Goal: Find specific page/section: Find specific page/section

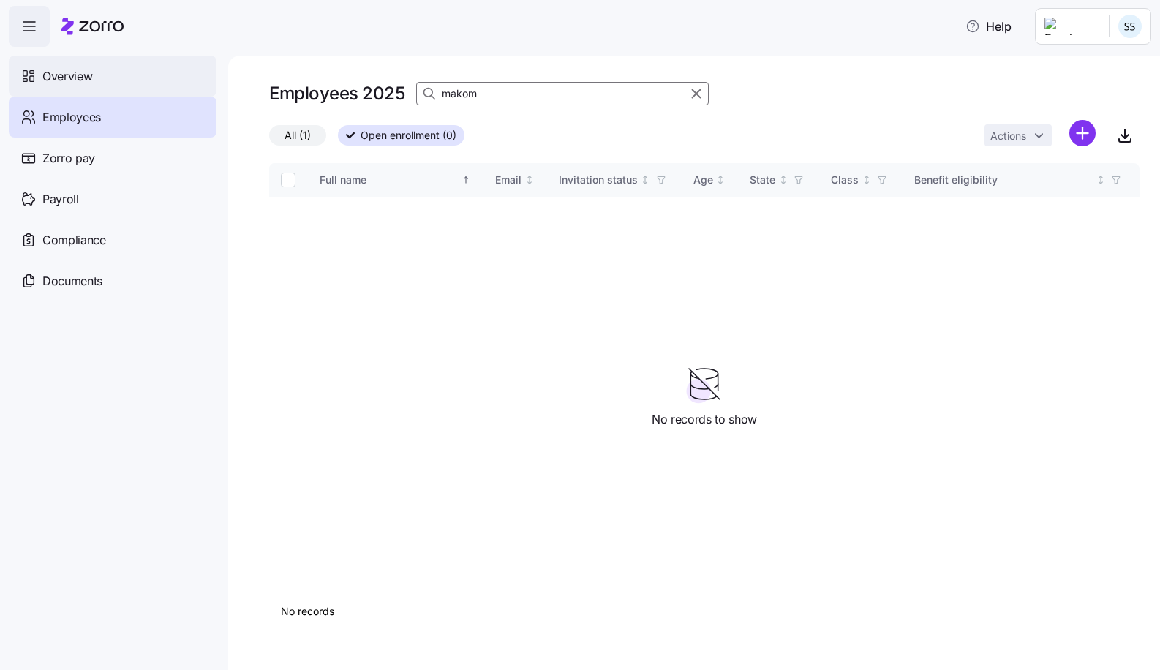
click at [52, 89] on div "Overview" at bounding box center [113, 76] width 208 height 41
click at [122, 28] on icon at bounding box center [101, 26] width 45 height 10
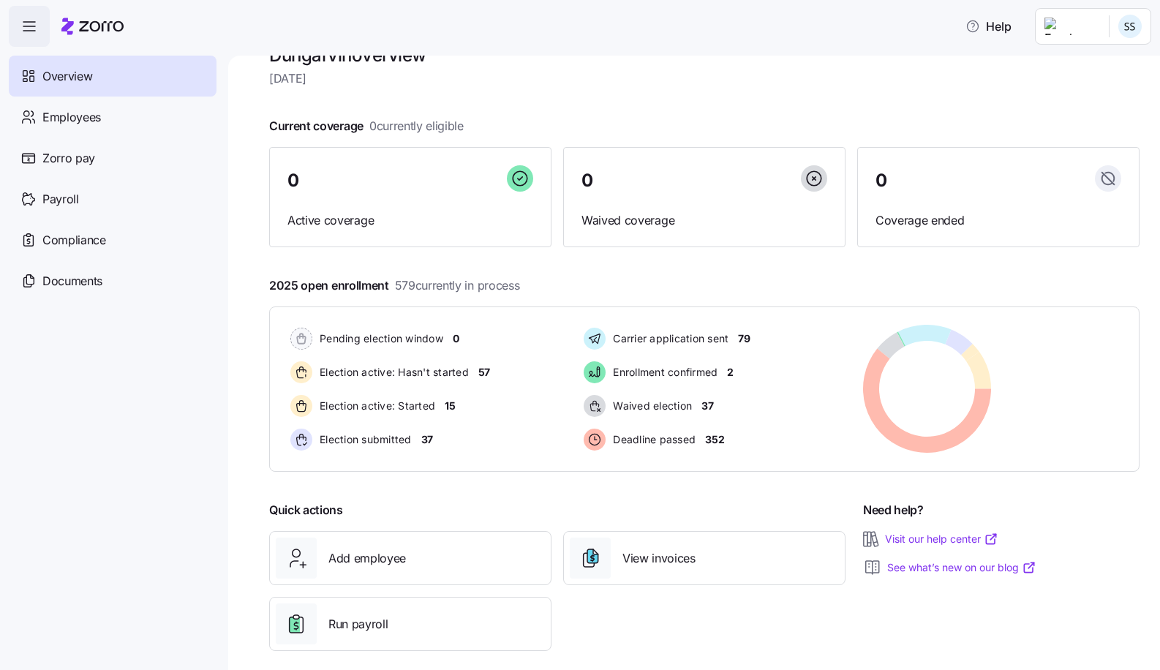
scroll to position [51, 0]
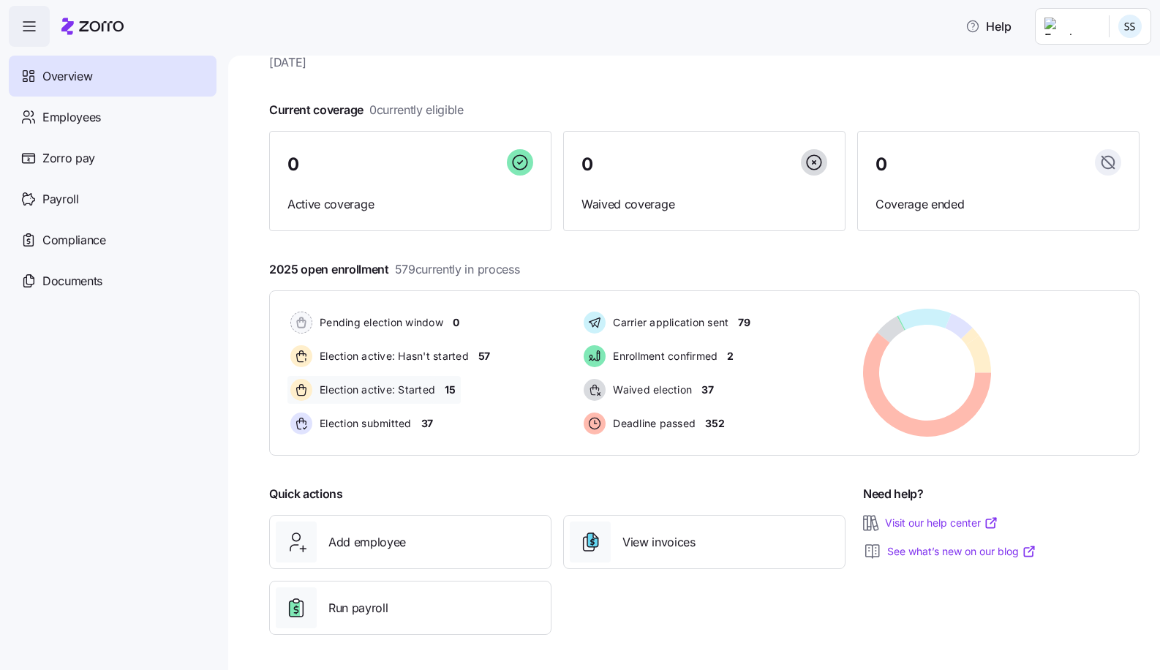
click at [447, 393] on span "15" at bounding box center [450, 390] width 10 height 15
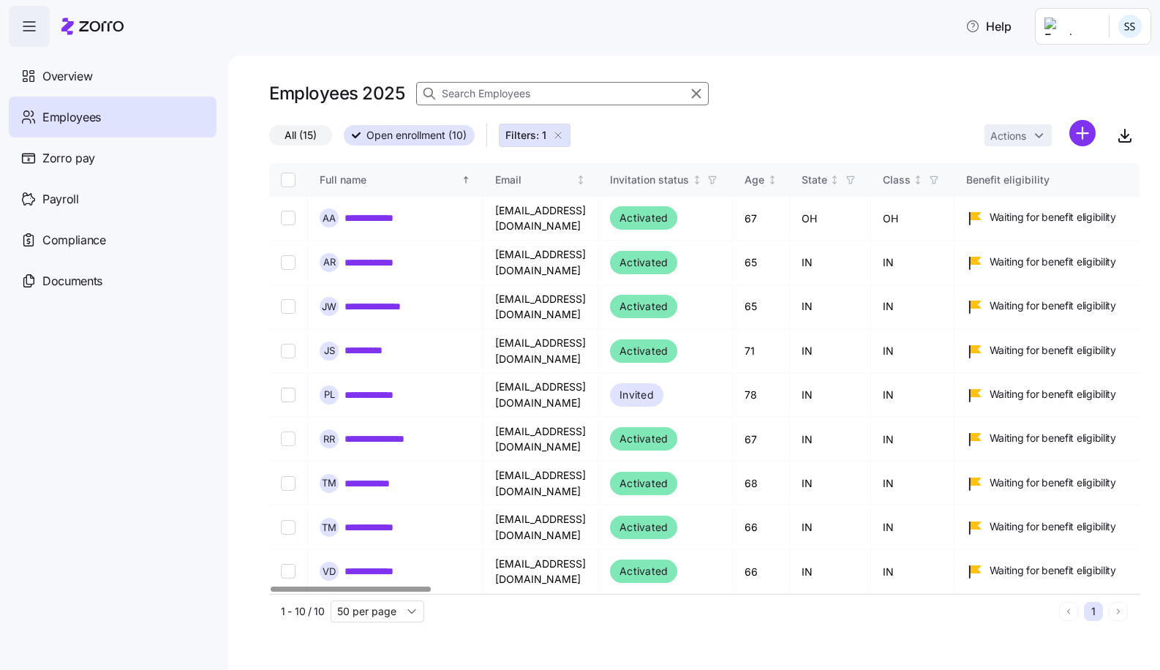
click at [271, 592] on div at bounding box center [351, 589] width 160 height 5
drag, startPoint x: 99, startPoint y: 19, endPoint x: 88, endPoint y: 34, distance: 18.9
click at [88, 34] on icon at bounding box center [92, 27] width 62 height 18
click at [91, 29] on icon at bounding box center [101, 26] width 45 height 10
